Goal: Navigation & Orientation: Understand site structure

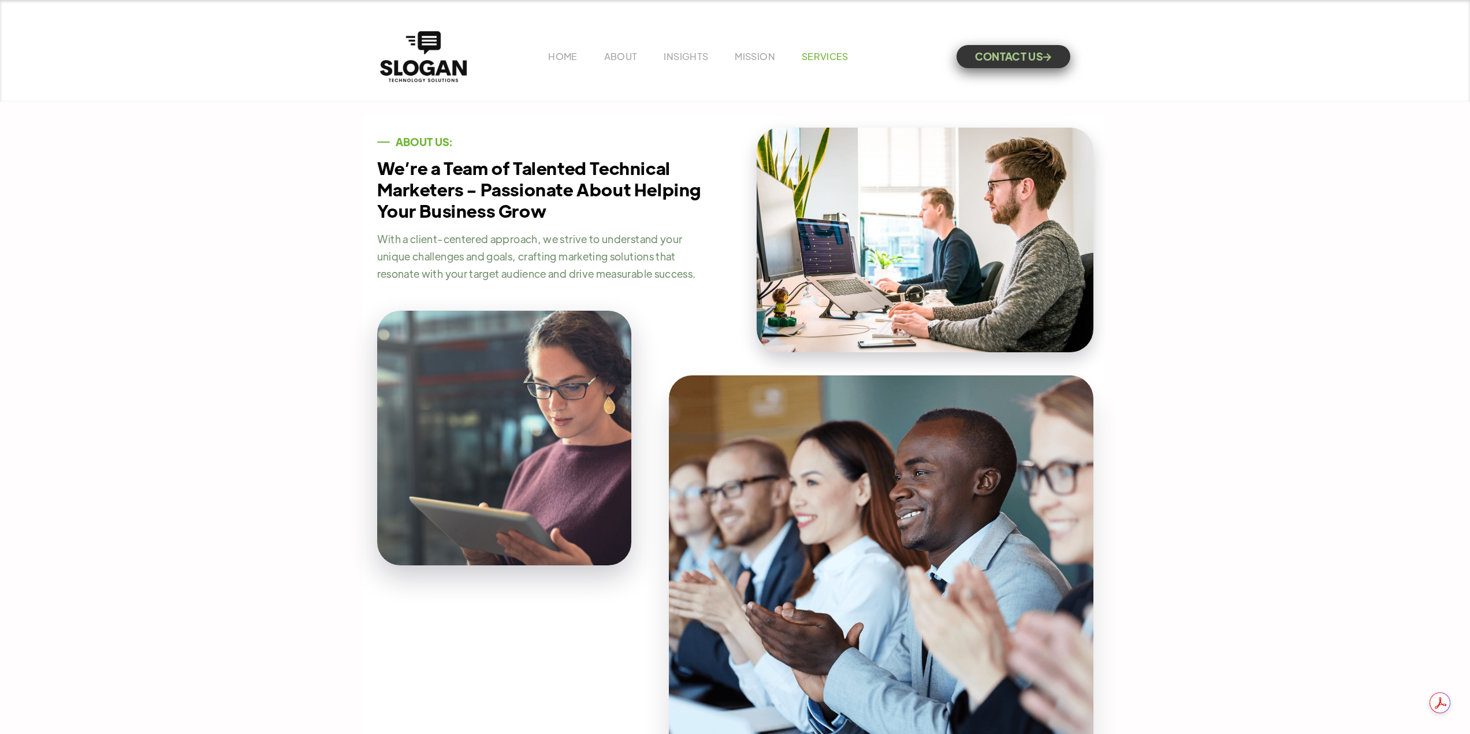
click at [837, 56] on link "SERVICES" at bounding box center [825, 56] width 47 height 12
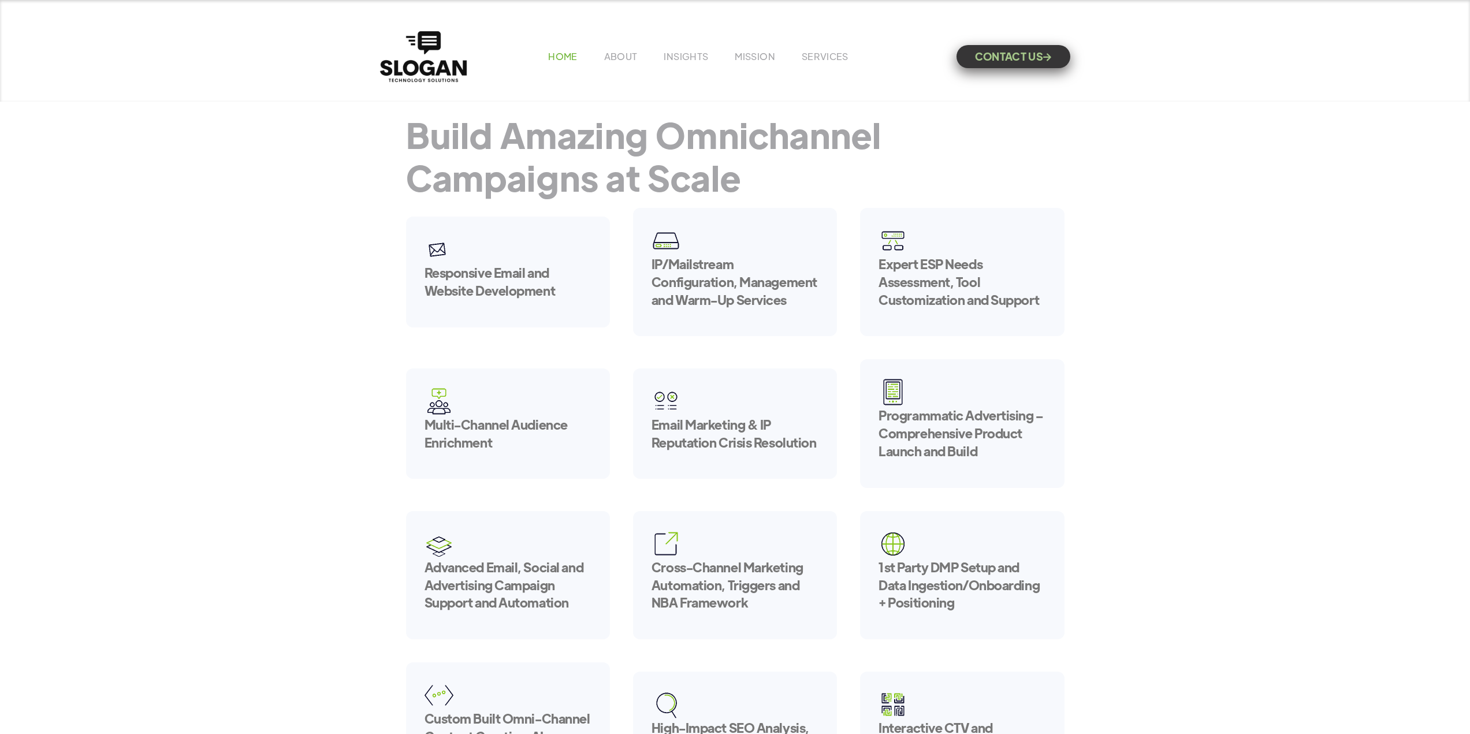
click at [554, 56] on link "HOME" at bounding box center [562, 56] width 29 height 12
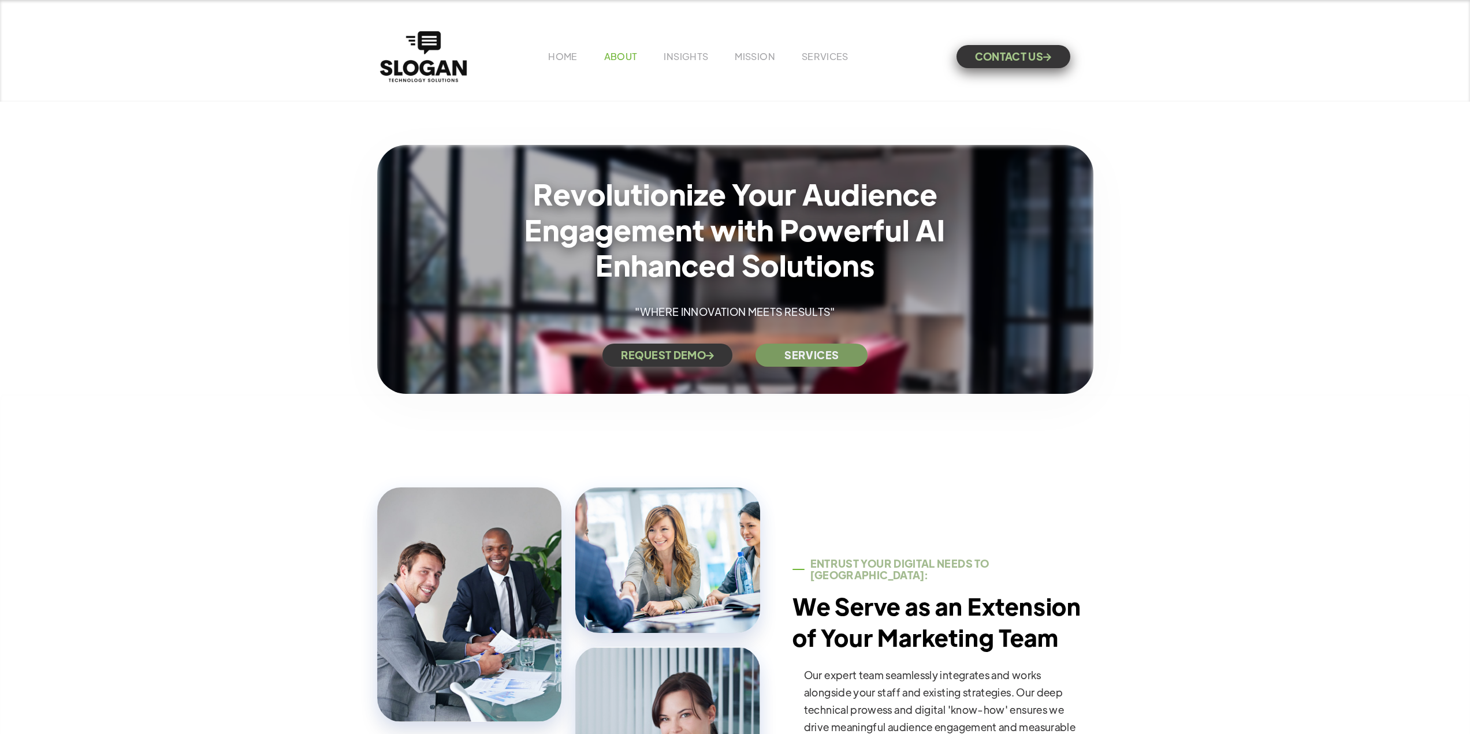
click at [630, 55] on link "ABOUT" at bounding box center [620, 56] width 33 height 12
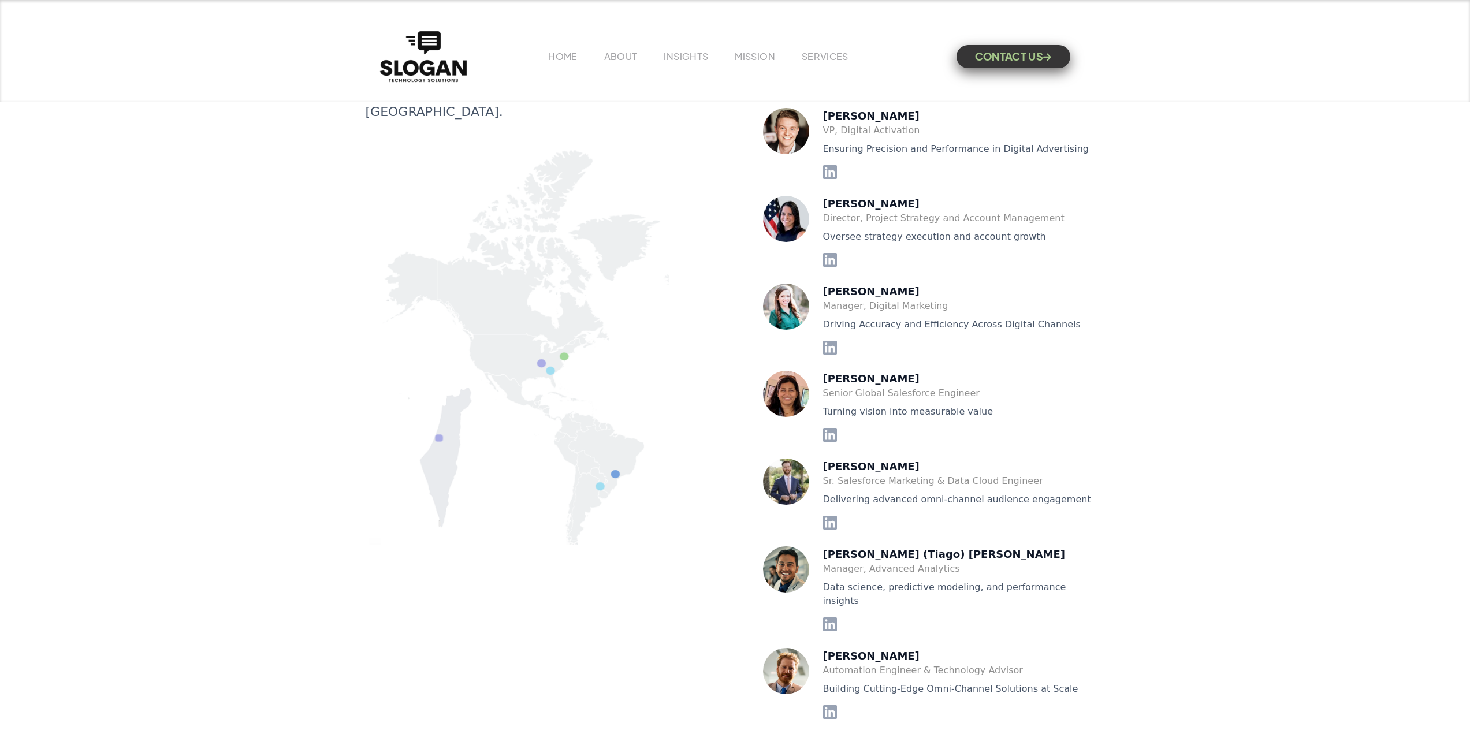
scroll to position [2657, 0]
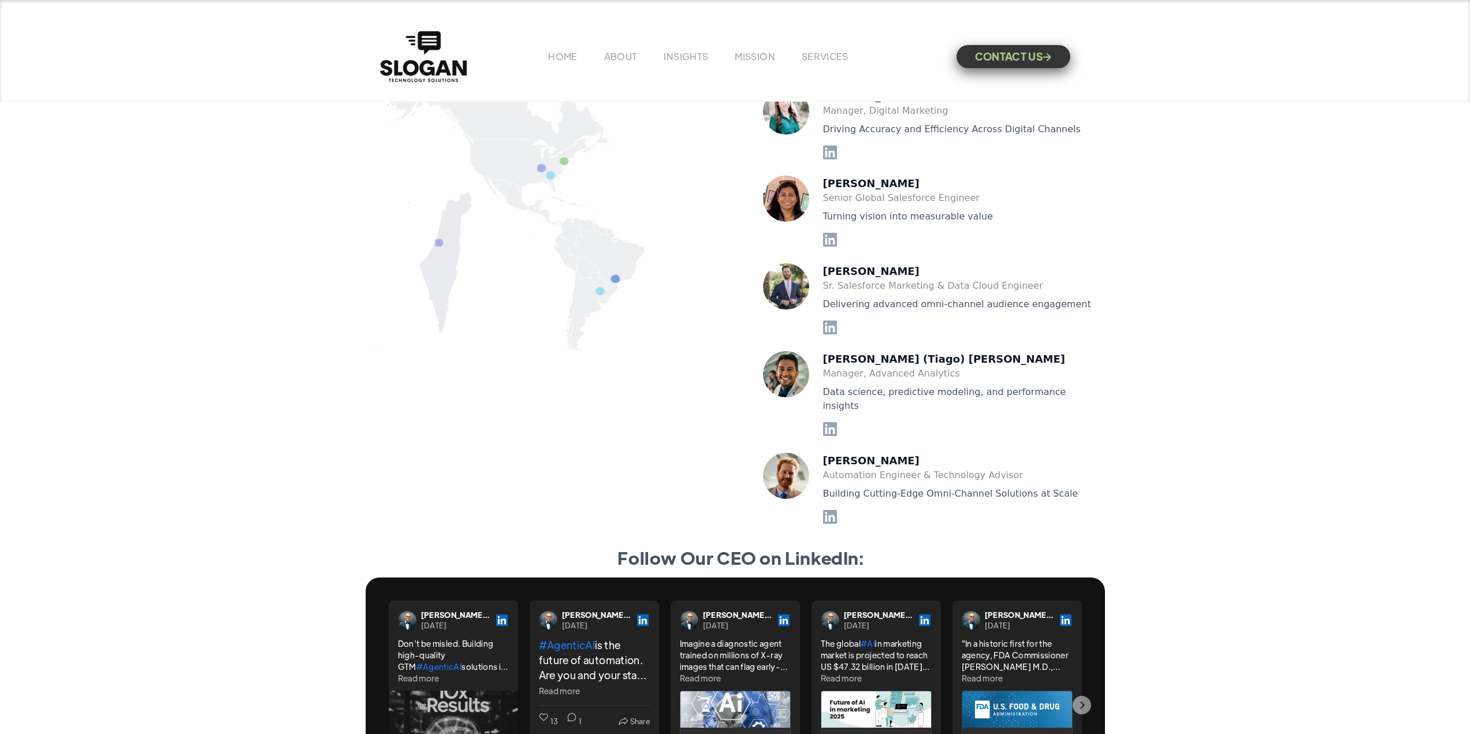
drag, startPoint x: 138, startPoint y: 234, endPoint x: 121, endPoint y: 147, distance: 89.5
click at [121, 147] on div "Meet our Senior Leadership We drive growth in audience engagement technology, r…" at bounding box center [735, 285] width 1470 height 1133
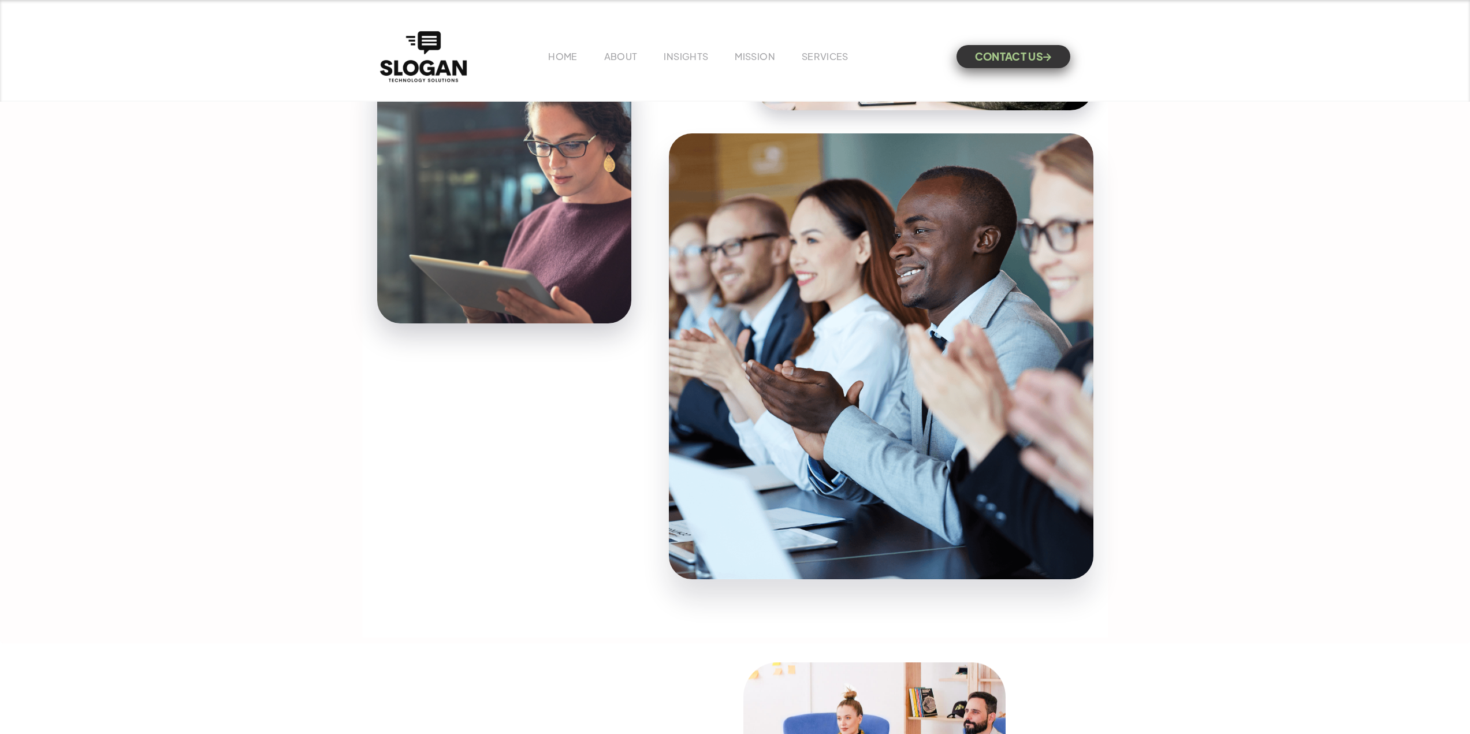
scroll to position [0, 0]
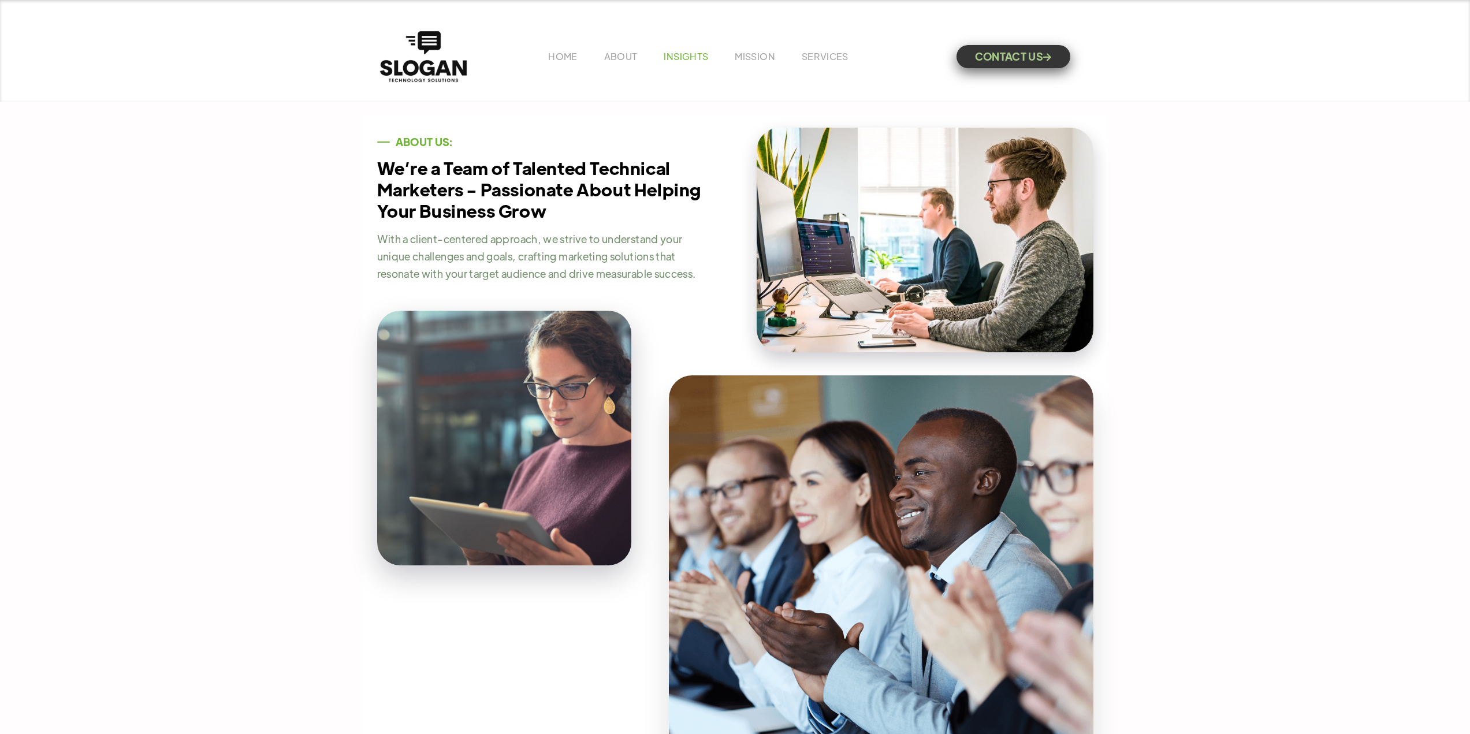
click at [676, 57] on link "INSIGHTS" at bounding box center [686, 56] width 44 height 12
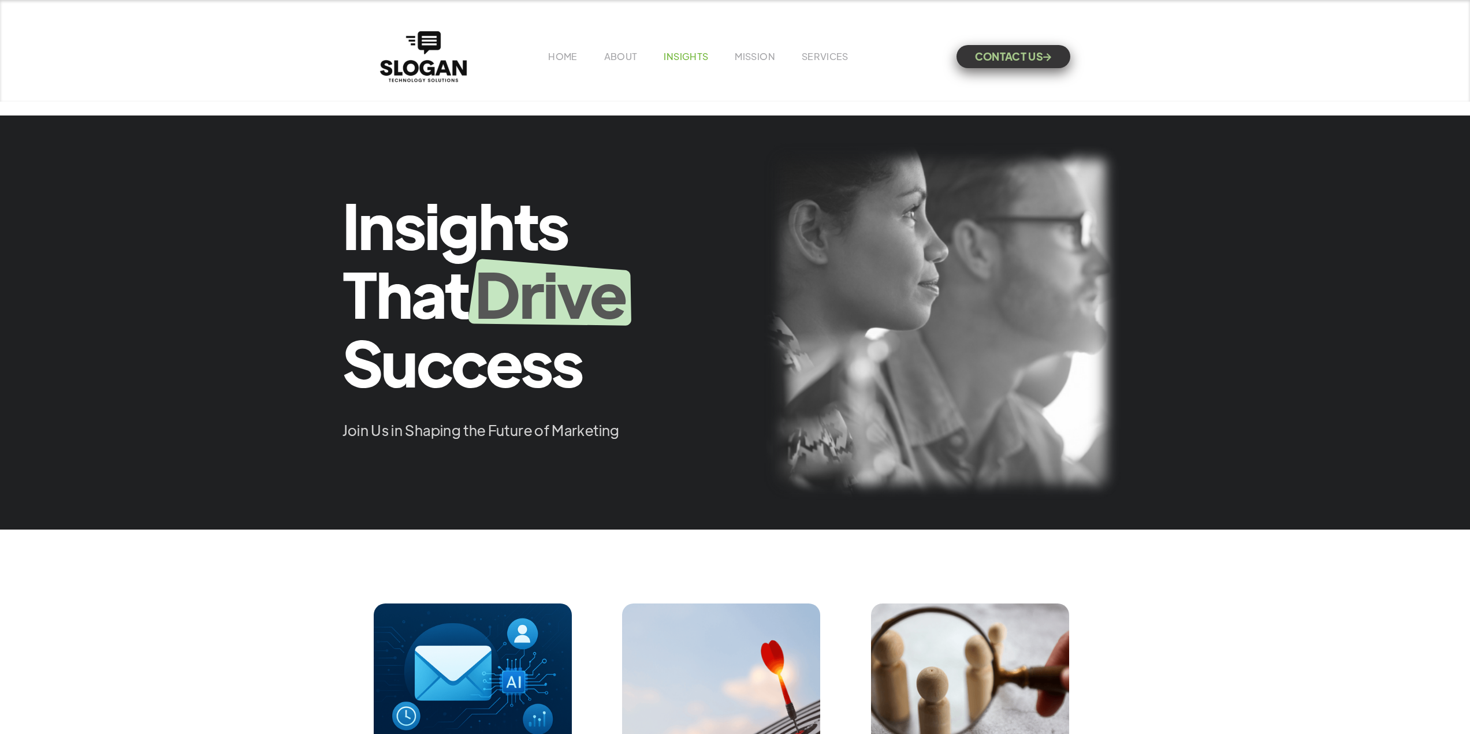
click at [680, 59] on link "INSIGHTS" at bounding box center [686, 56] width 44 height 12
click at [759, 55] on link "MISSION" at bounding box center [755, 56] width 40 height 12
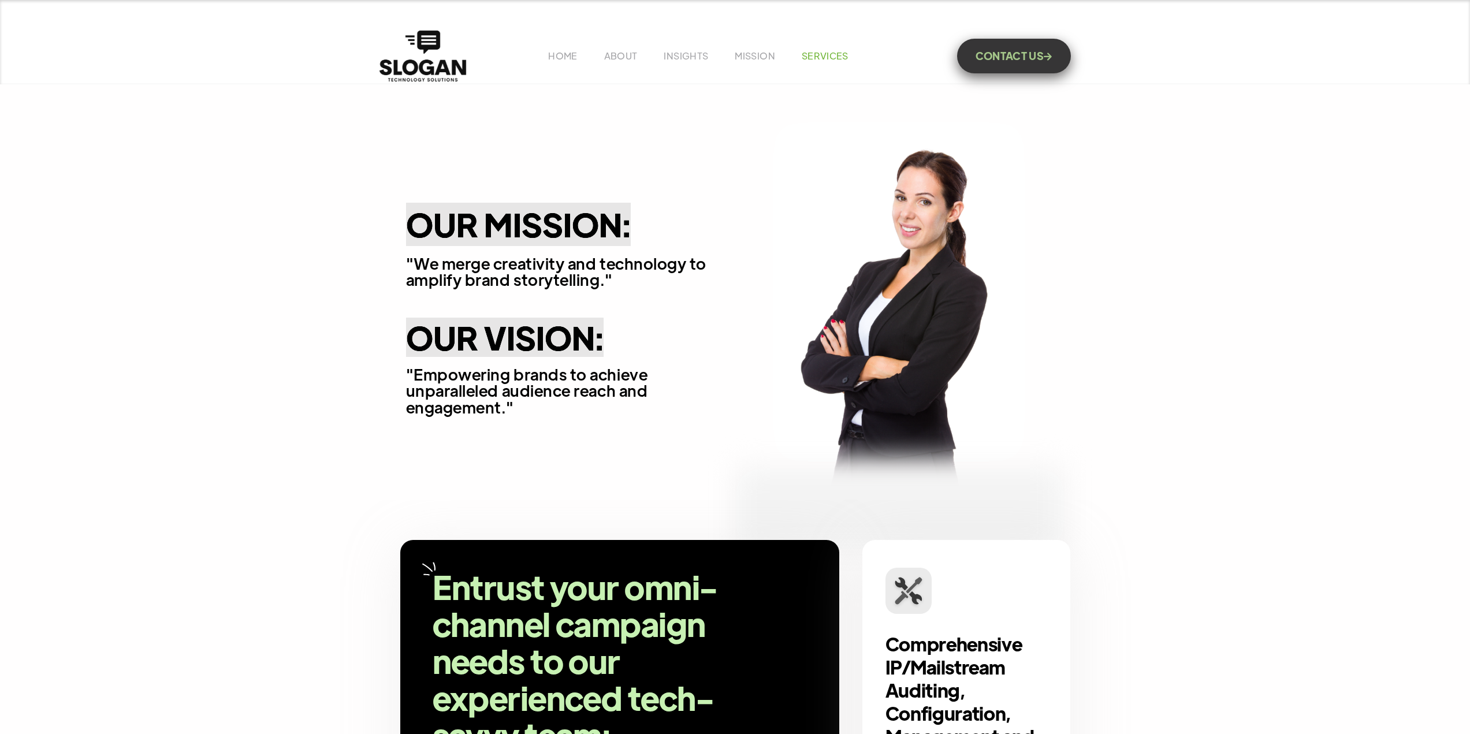
click at [814, 57] on link "SERVICES" at bounding box center [825, 56] width 47 height 12
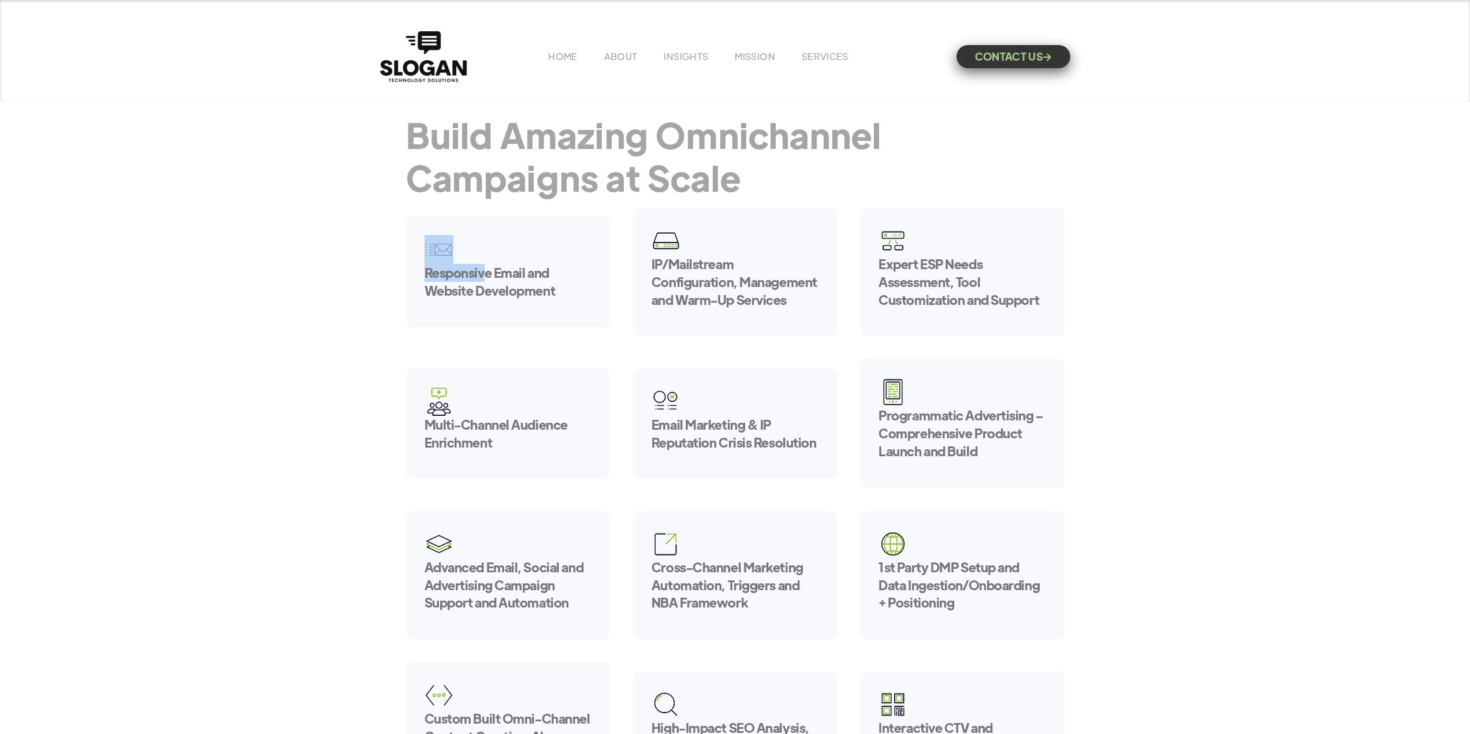
click at [484, 269] on div "Responsive Email and Website Development" at bounding box center [508, 272] width 204 height 111
drag, startPoint x: 467, startPoint y: 295, endPoint x: 446, endPoint y: 248, distance: 50.7
click at [468, 289] on h5 "Responsive Email and Website Development" at bounding box center [507, 282] width 167 height 36
click at [433, 249] on img at bounding box center [438, 249] width 29 height 29
click at [669, 242] on img at bounding box center [665, 240] width 29 height 29
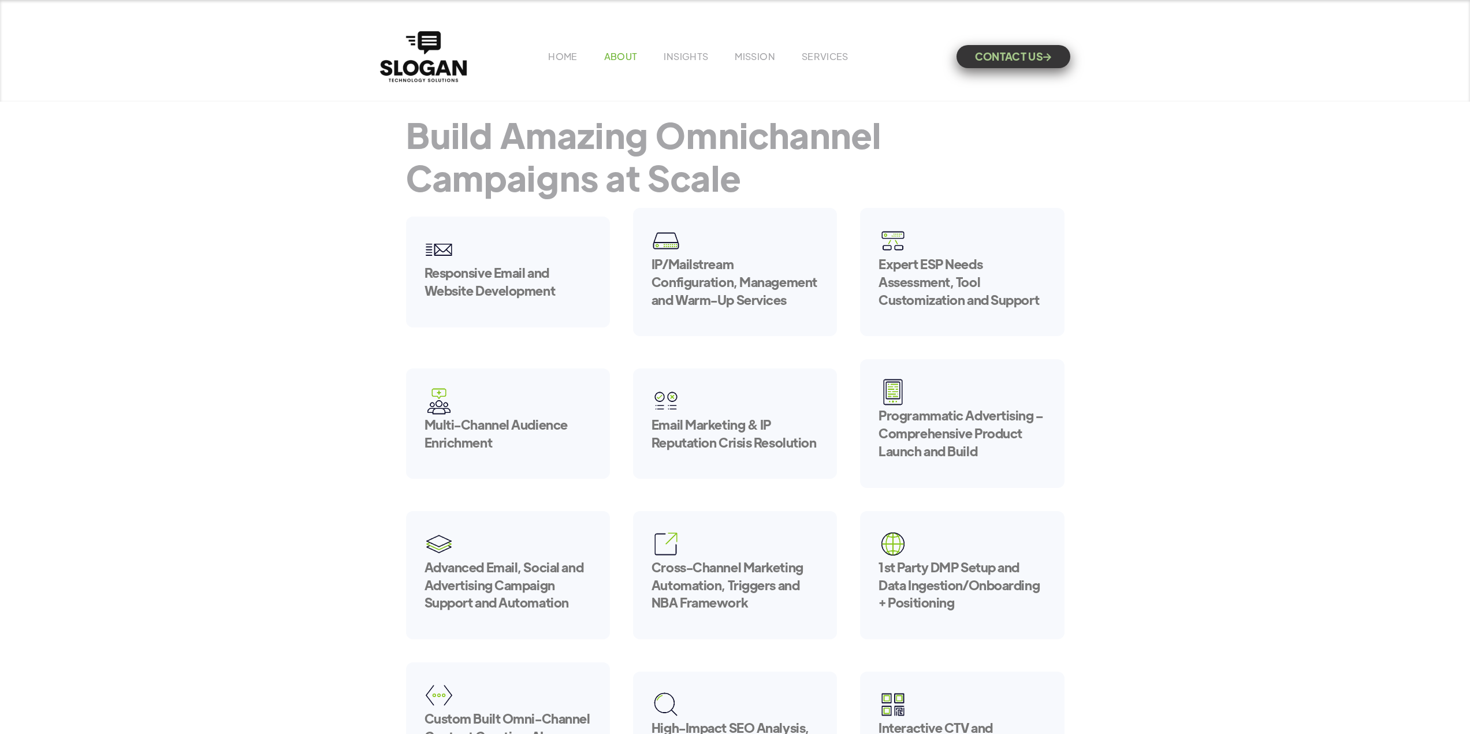
click at [614, 52] on link "ABOUT" at bounding box center [620, 56] width 33 height 12
